Goal: Contribute content: Contribute content

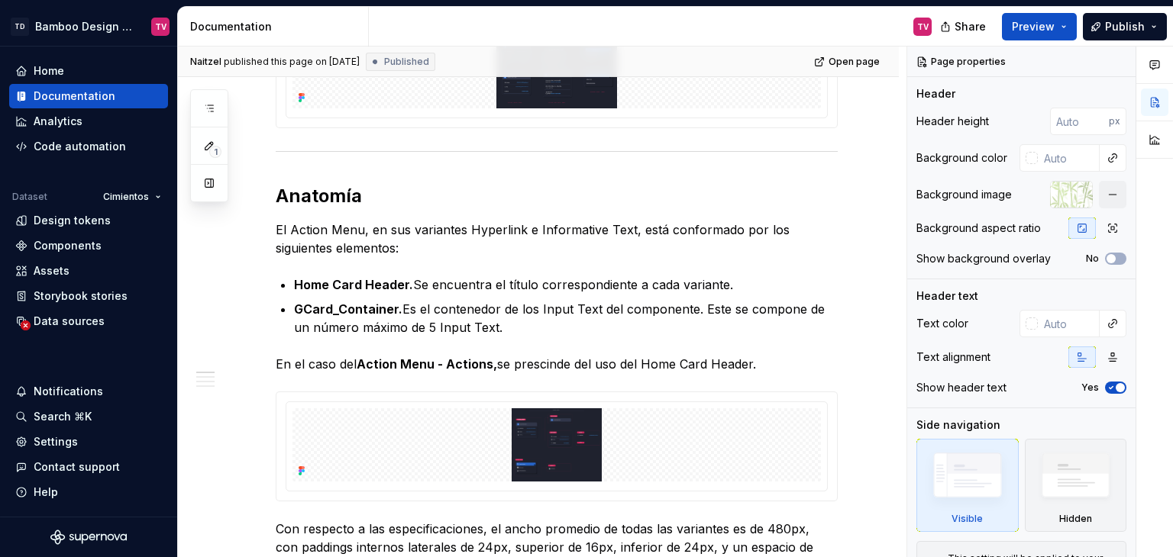
scroll to position [1069, 0]
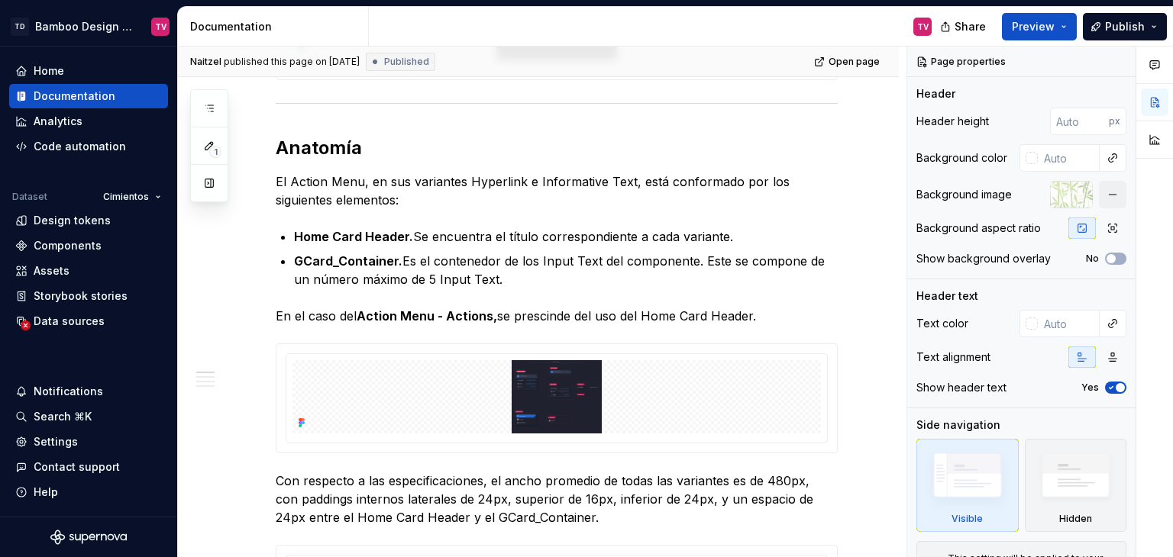
drag, startPoint x: 199, startPoint y: 104, endPoint x: 287, endPoint y: 475, distance: 381.6
click at [199, 104] on button "button" at bounding box center [209, 108] width 27 height 27
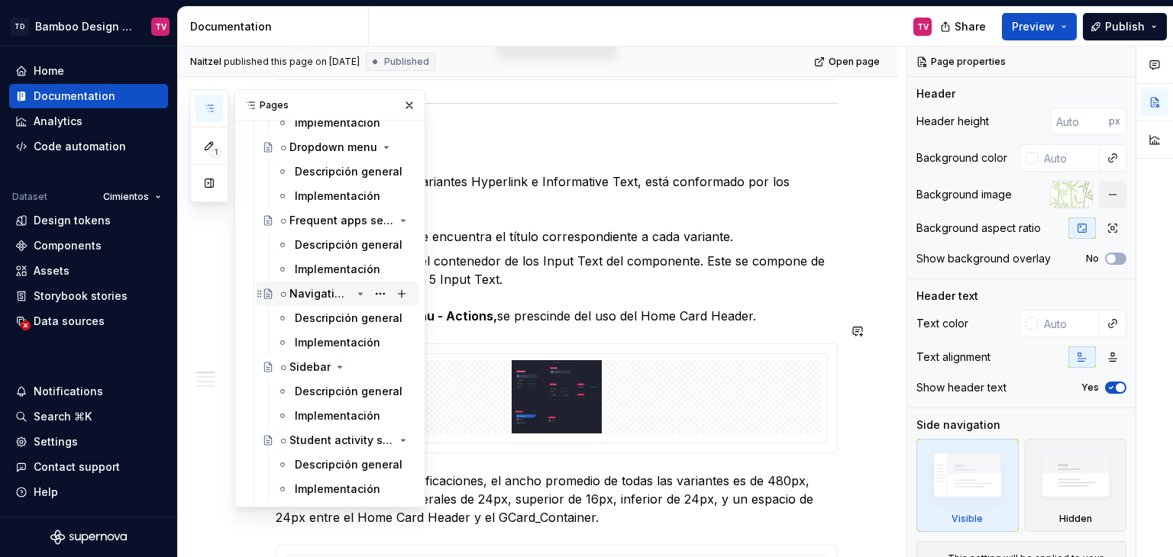
scroll to position [7487, 0]
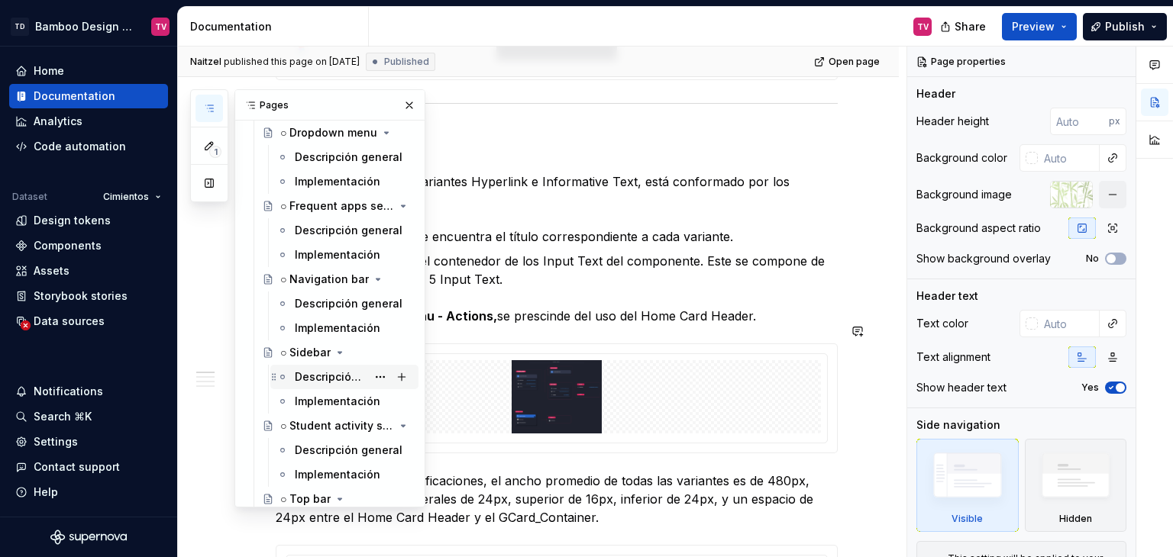
click at [322, 378] on div "Descripción general" at bounding box center [331, 377] width 72 height 15
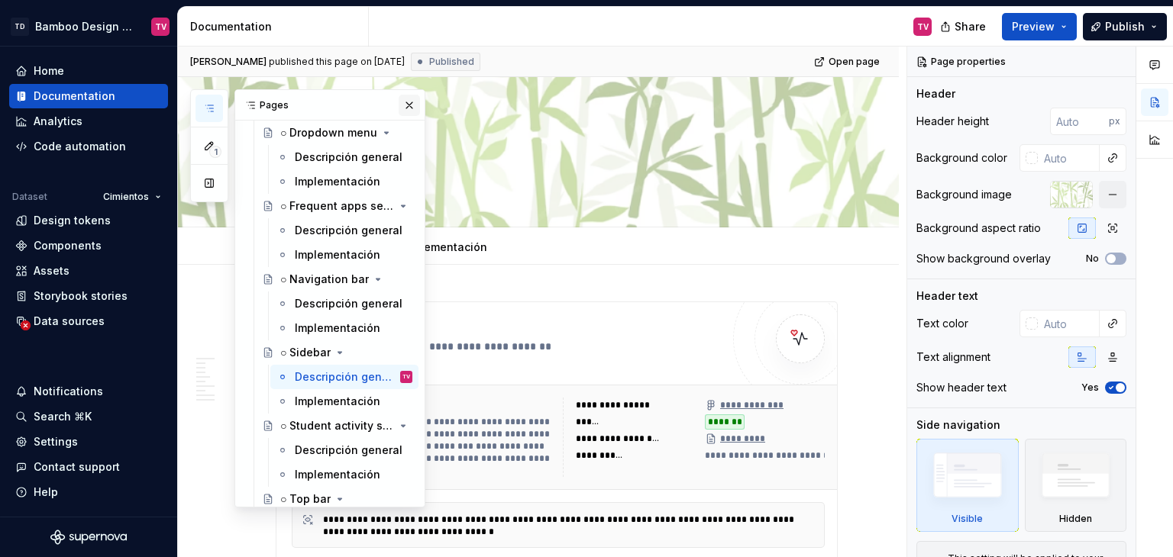
click at [407, 105] on button "button" at bounding box center [409, 105] width 21 height 21
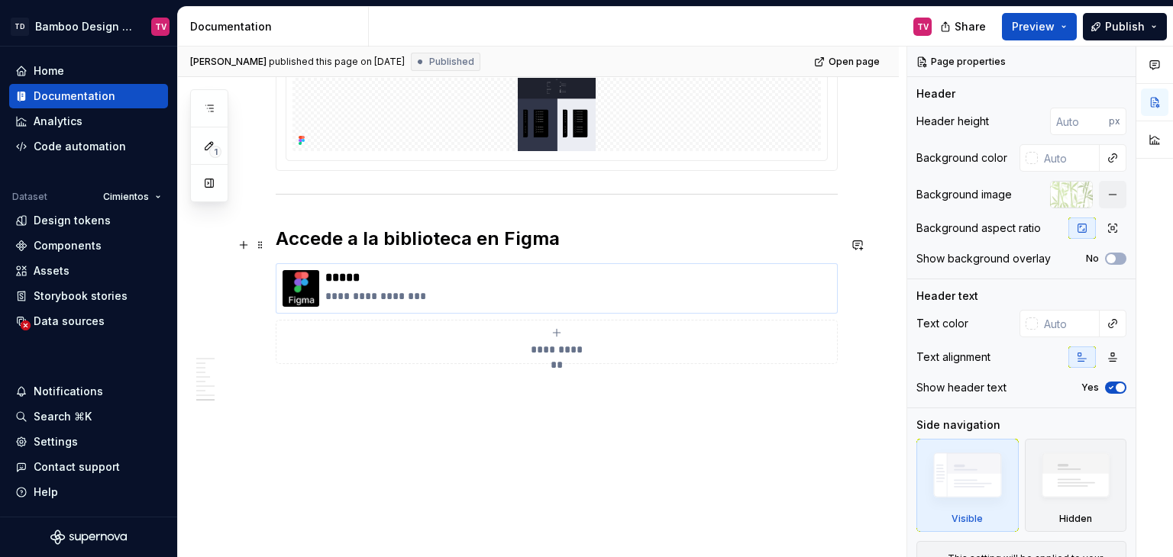
scroll to position [3427, 0]
click at [356, 270] on p "*****" at bounding box center [578, 277] width 506 height 15
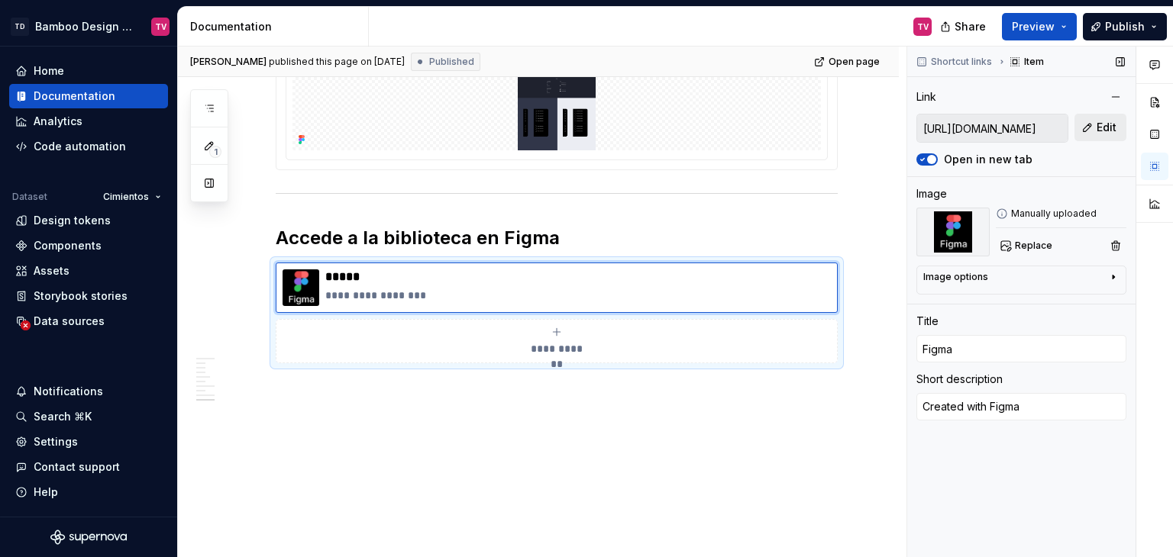
click at [1100, 127] on span "Edit" at bounding box center [1107, 127] width 20 height 15
type textarea "*"
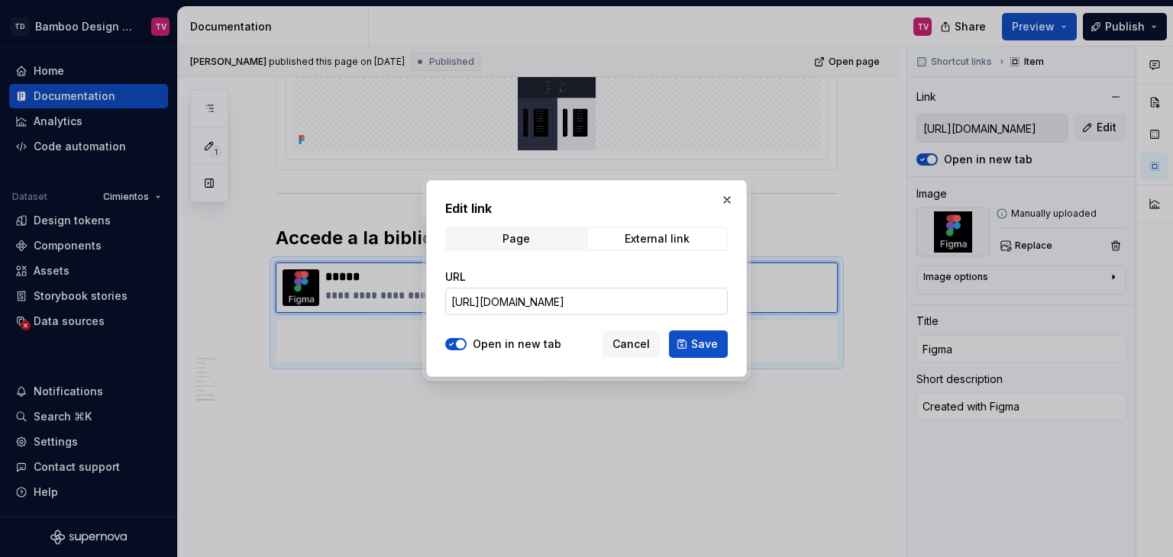
click at [638, 294] on input "https://www.figma.com/file/LYk8AJb5RjQhRfPmRIdEQ9/Bamboo-Design-System?type=des…" at bounding box center [586, 301] width 283 height 27
paste input "design/LYk8AJb5RjQhRfPmRIdEQ9/Bamboo-Design-System---Documentation?node-id=1454…"
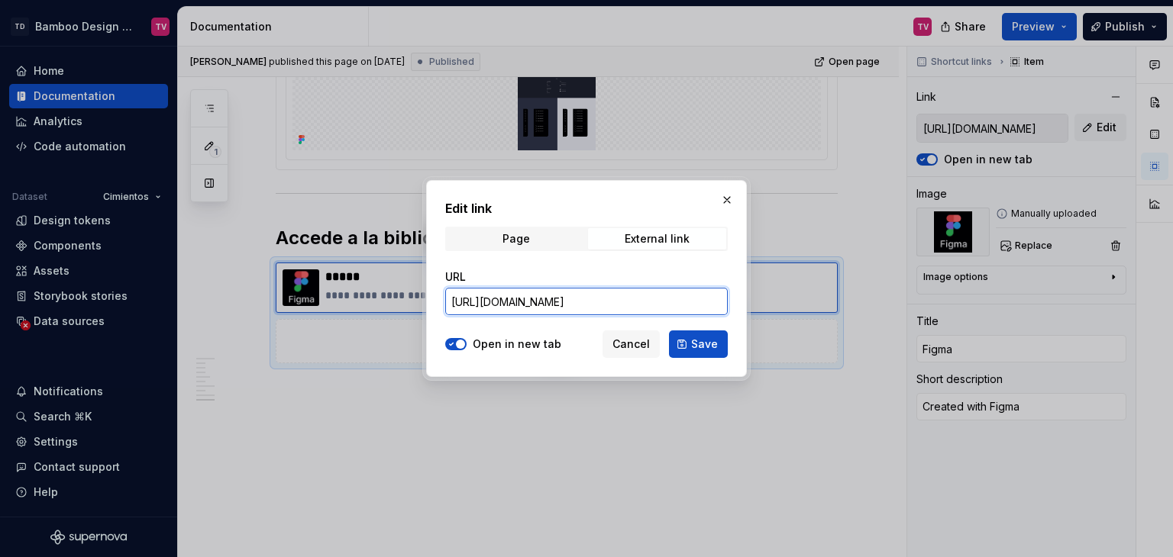
type input "https://www.figma.com/design/LYk8AJb5RjQhRfPmRIdEQ9/Bamboo-Design-System---Docu…"
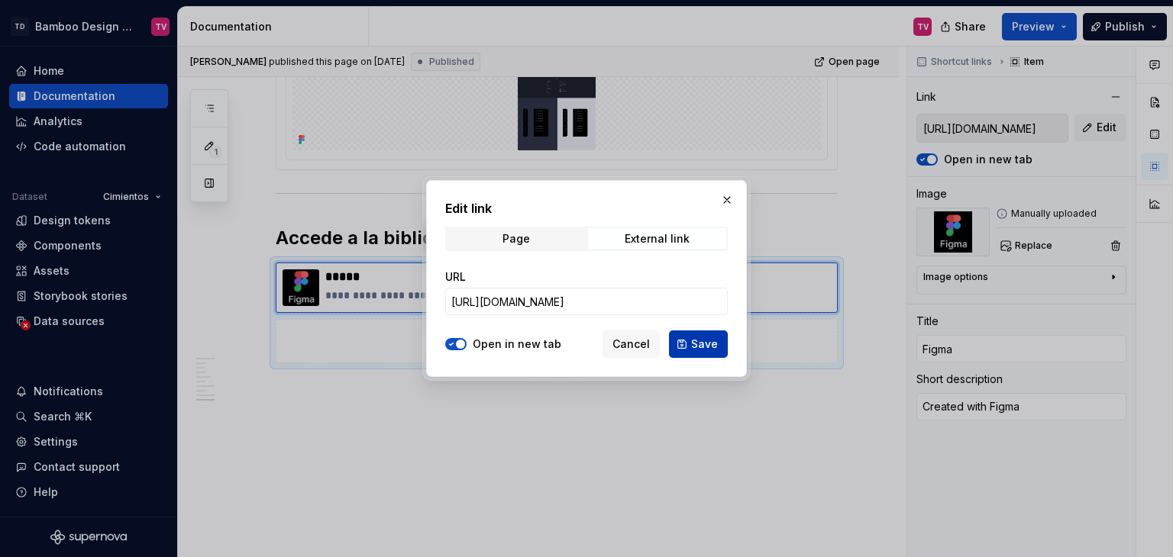
click at [699, 346] on span "Save" at bounding box center [704, 344] width 27 height 15
type textarea "*"
type input "https://www.figma.com/design/LYk8AJb5RjQhRfPmRIdEQ9/Bamboo-Design-System---Docu…"
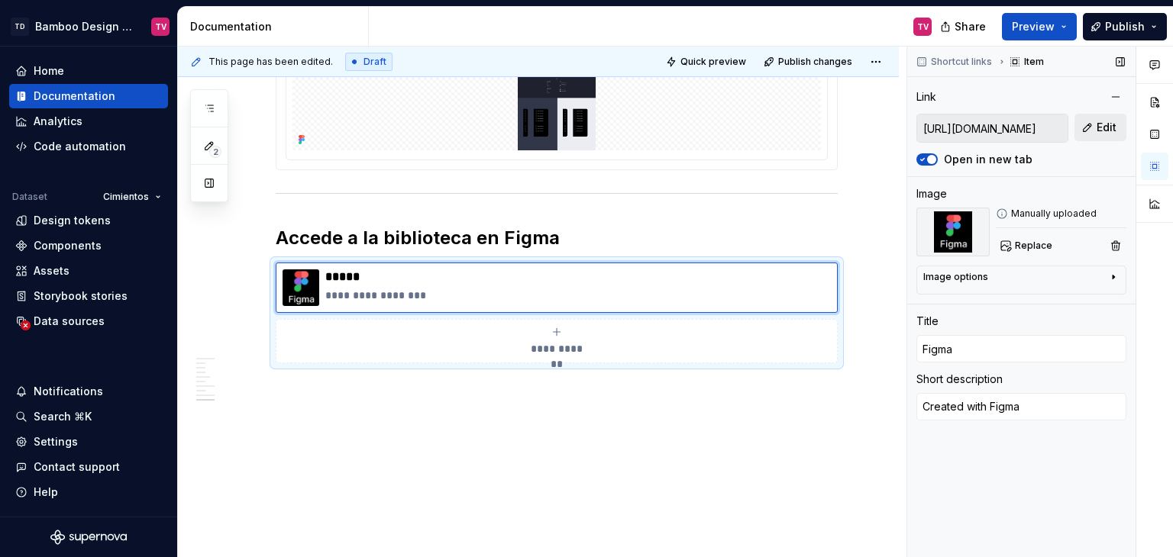
click at [1096, 129] on button "Edit" at bounding box center [1101, 127] width 52 height 27
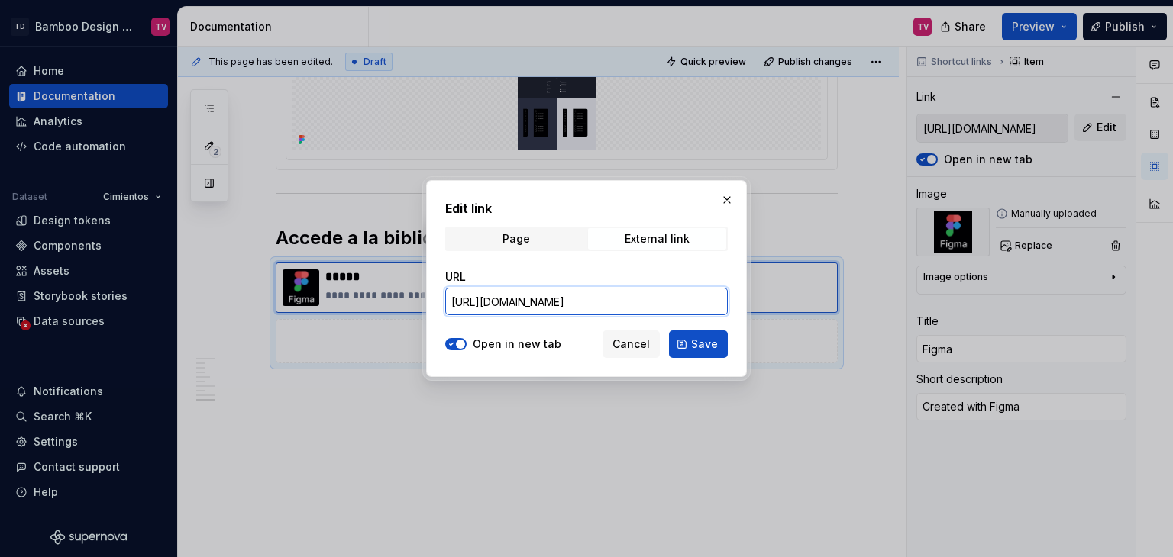
click at [583, 296] on input "https://www.figma.com/design/LYk8AJb5RjQhRfPmRIdEQ9/Bamboo-Design-System---Docu…" at bounding box center [586, 301] width 283 height 27
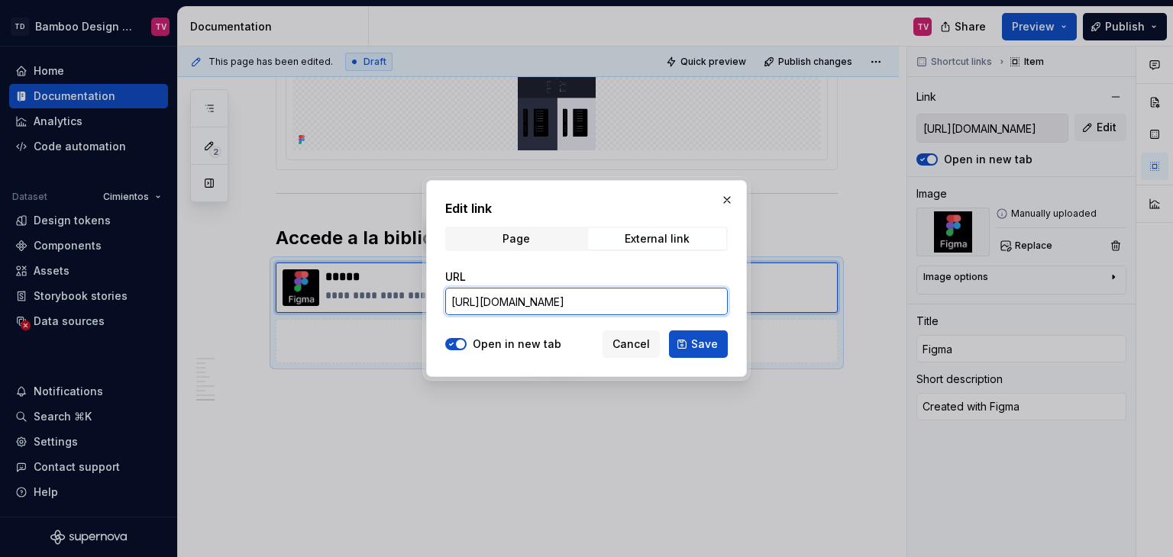
scroll to position [0, 503]
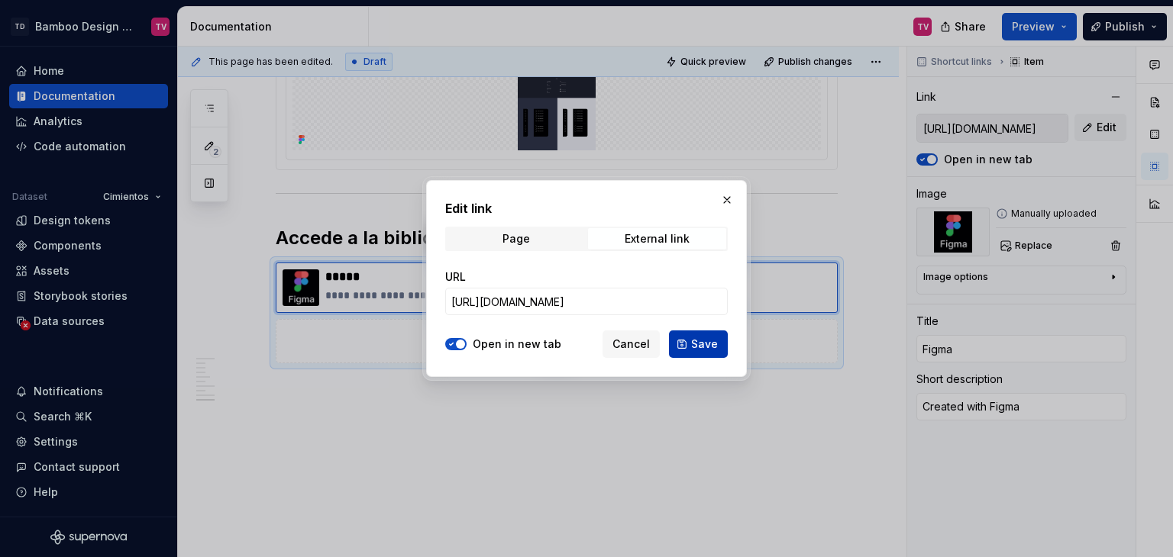
click at [691, 339] on button "Save" at bounding box center [698, 344] width 59 height 27
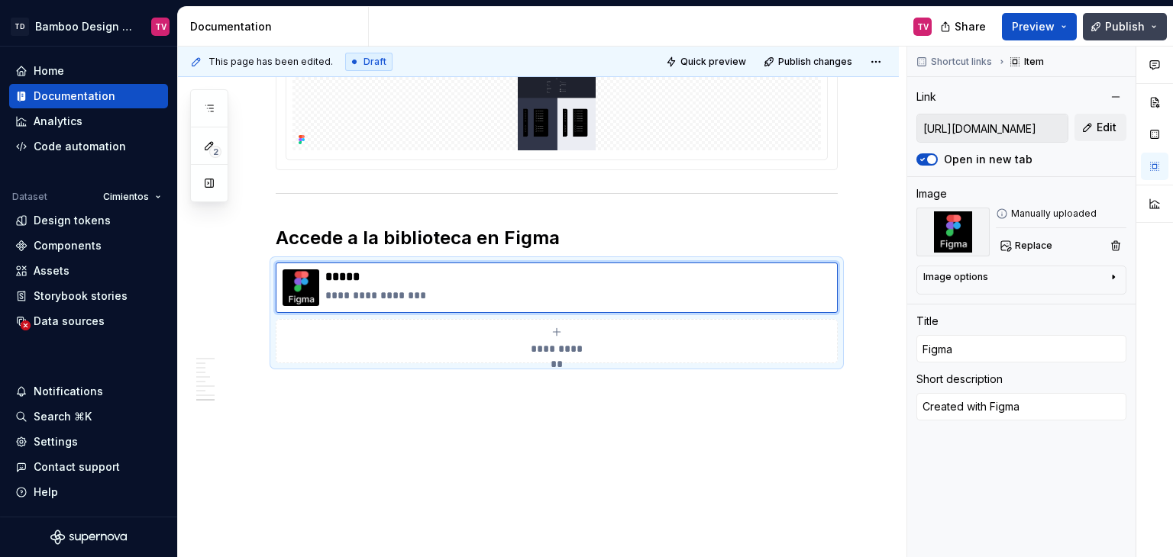
click at [1124, 31] on span "Publish" at bounding box center [1125, 26] width 40 height 15
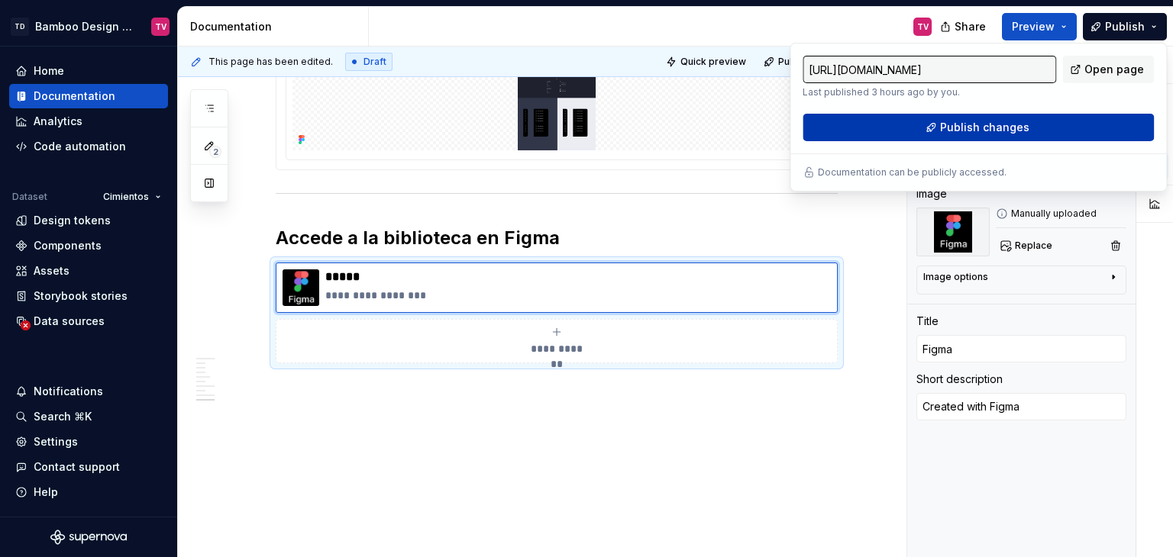
click at [928, 127] on button "Publish changes" at bounding box center [978, 127] width 351 height 27
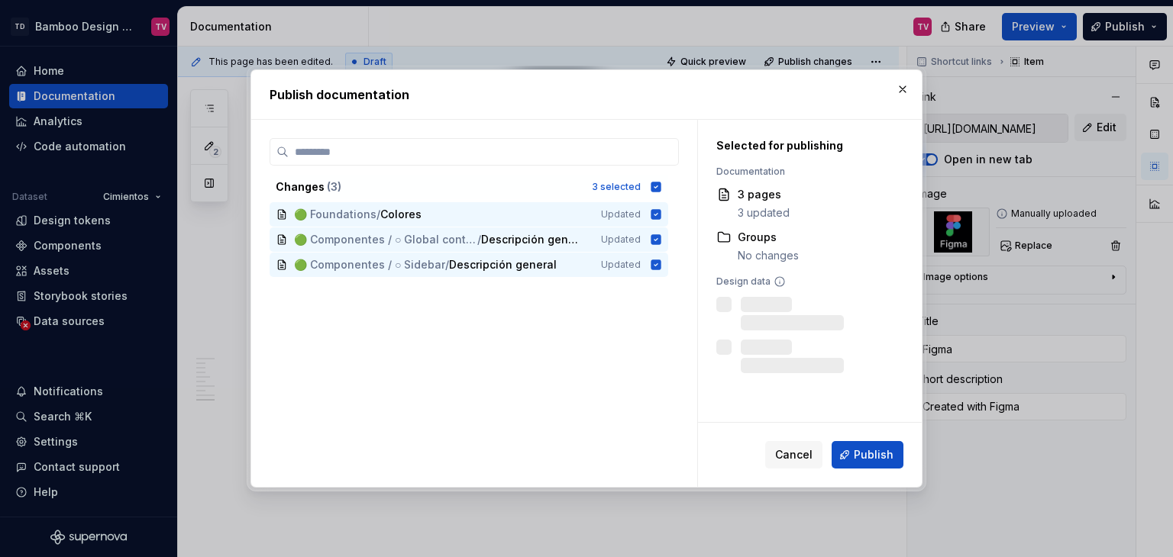
drag, startPoint x: 877, startPoint y: 457, endPoint x: 868, endPoint y: 438, distance: 20.5
click at [877, 456] on span "Publish" at bounding box center [874, 455] width 40 height 15
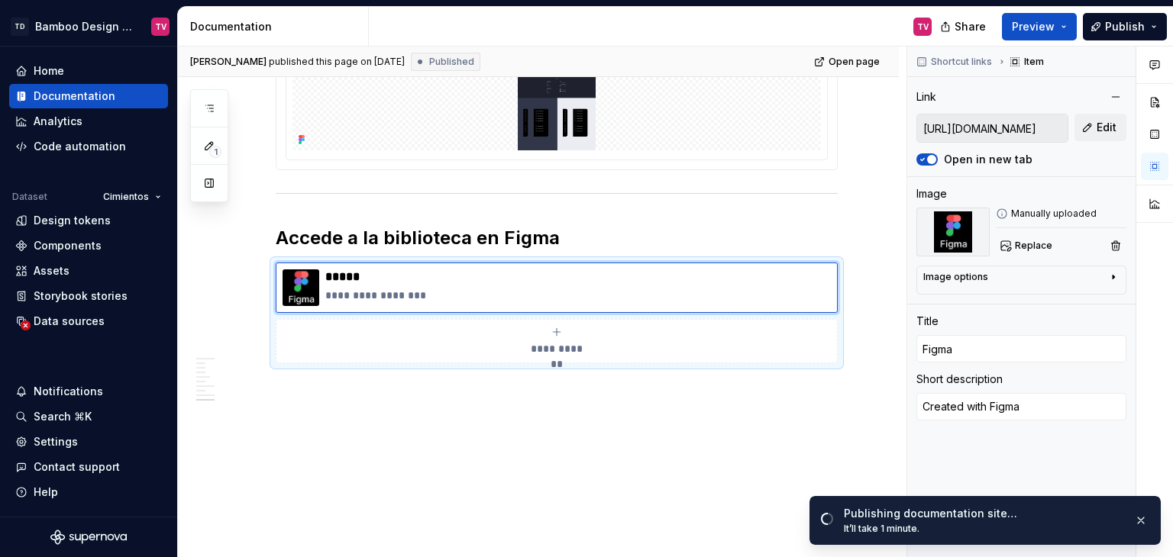
type textarea "*"
